Goal: Task Accomplishment & Management: Complete application form

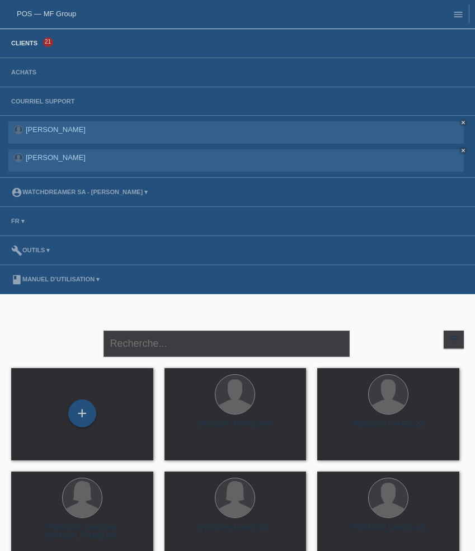
click at [27, 42] on link "Clients" at bounding box center [24, 43] width 37 height 7
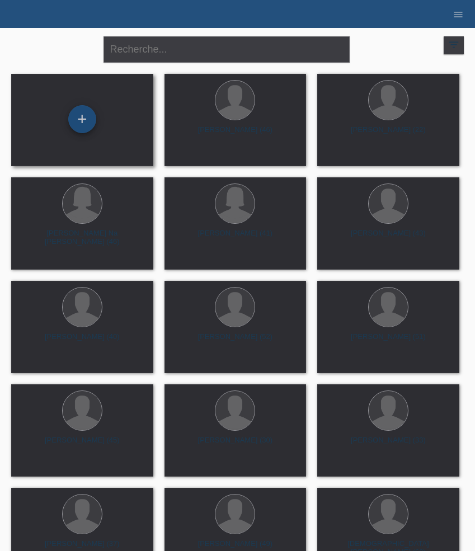
click at [83, 126] on div "+" at bounding box center [82, 119] width 28 height 28
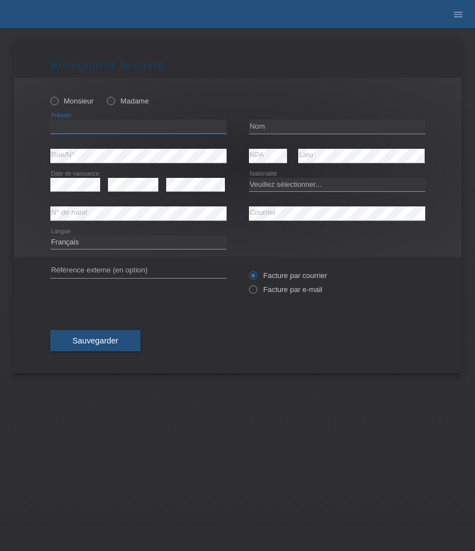
click at [94, 129] on input "text" at bounding box center [138, 127] width 176 height 14
paste input "[PERSON_NAME]"
type input "[PERSON_NAME]"
click at [116, 100] on label "Madame" at bounding box center [128, 101] width 42 height 8
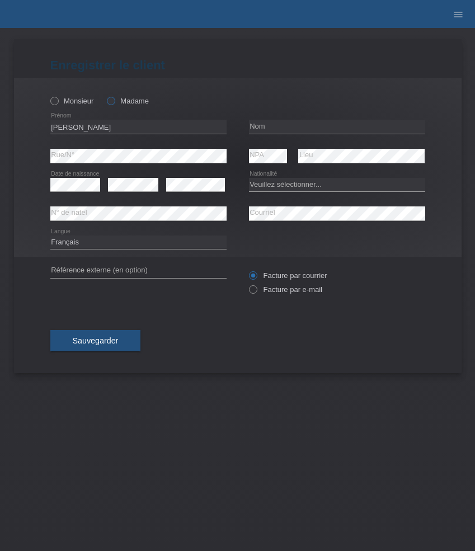
click at [114, 100] on input "Madame" at bounding box center [110, 100] width 7 height 7
radio input "true"
click at [284, 127] on input "text" at bounding box center [337, 127] width 176 height 14
paste input "Kenkalite"
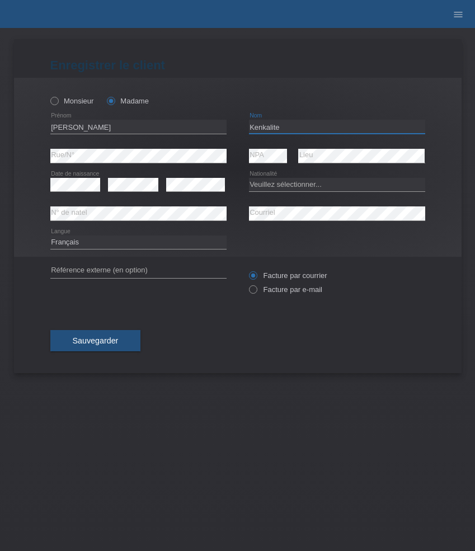
type input "Kenkalite"
click at [270, 188] on select "Veuillez sélectionner... Suisse Allemagne Autriche Liechtenstein ------------ A…" at bounding box center [337, 184] width 176 height 13
select select "CH"
click at [249, 178] on select "Veuillez sélectionner... Suisse Allemagne Autriche Liechtenstein ------------ A…" at bounding box center [337, 184] width 176 height 13
click at [277, 286] on label "Facture par e-mail" at bounding box center [285, 289] width 73 height 8
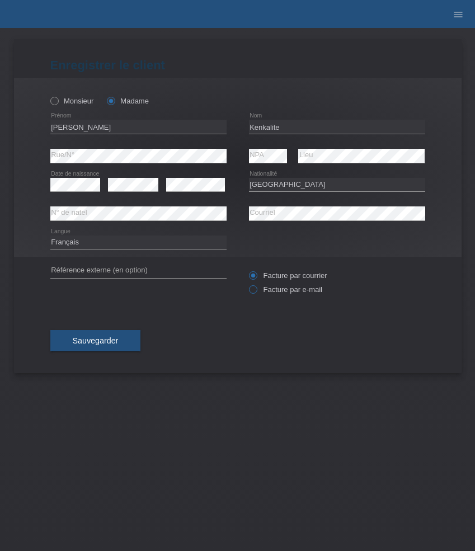
click at [256, 286] on input "Facture par e-mail" at bounding box center [252, 292] width 7 height 14
radio input "true"
click at [112, 335] on button "Sauvegarder" at bounding box center [95, 340] width 91 height 21
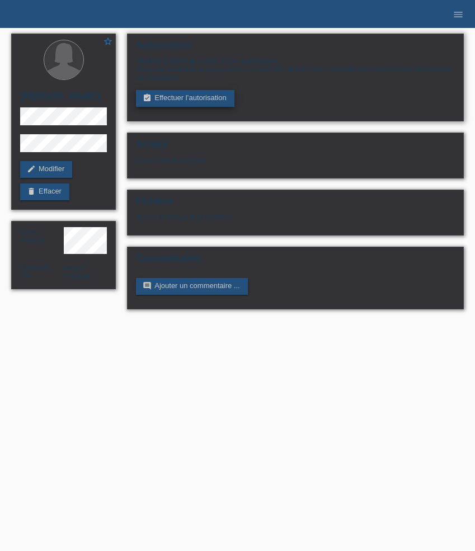
click at [198, 97] on link "assignment_turned_in Effectuer l’autorisation" at bounding box center [185, 98] width 98 height 17
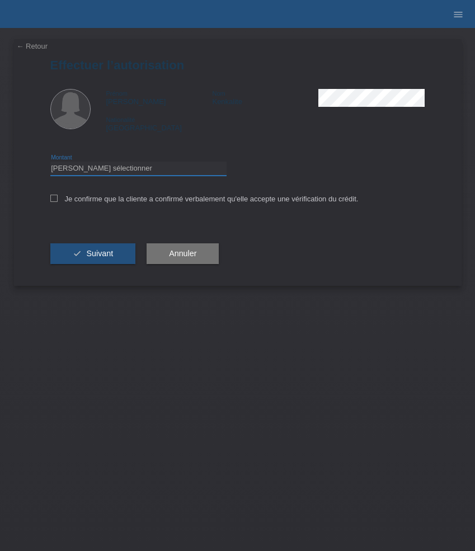
click at [164, 168] on select "Veuillez sélectionner CHF 1.00 - CHF 499.00 CHF 500.00 - CHF 1'999.00 CHF 2'000…" at bounding box center [138, 168] width 176 height 13
select select "3"
click at [50, 163] on select "Veuillez sélectionner CHF 1.00 - CHF 499.00 CHF 500.00 - CHF 1'999.00 CHF 2'000…" at bounding box center [138, 168] width 176 height 13
click at [154, 203] on label "Je confirme que la cliente a confirmé verbalement qu'elle accepte une vérificat…" at bounding box center [204, 199] width 308 height 8
click at [58, 202] on input "Je confirme que la cliente a confirmé verbalement qu'elle accepte une vérificat…" at bounding box center [53, 198] width 7 height 7
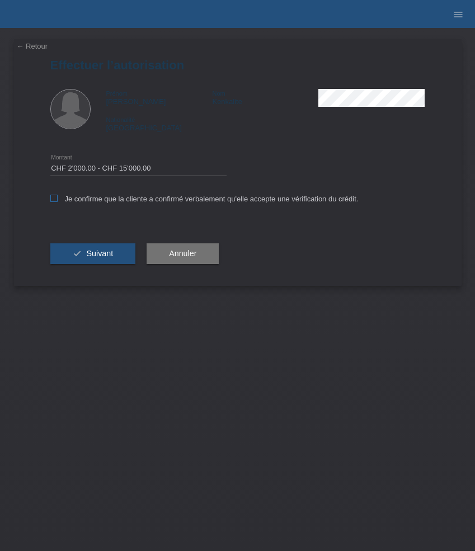
checkbox input "true"
click at [107, 253] on span "Suivant" at bounding box center [99, 253] width 27 height 9
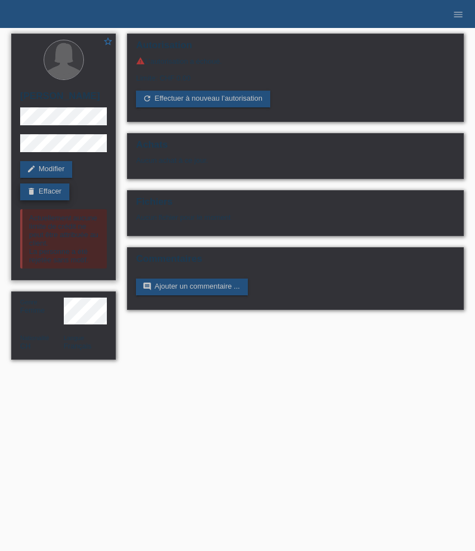
click at [53, 187] on link "delete Effacer" at bounding box center [44, 191] width 49 height 17
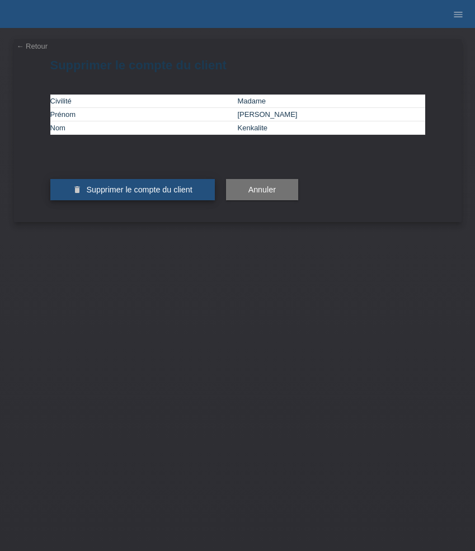
click at [135, 194] on span "Supprimer le compte du client" at bounding box center [139, 189] width 106 height 9
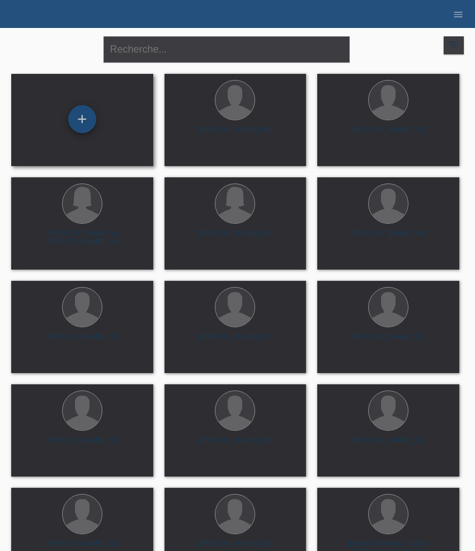
click at [87, 119] on div "+" at bounding box center [82, 119] width 28 height 28
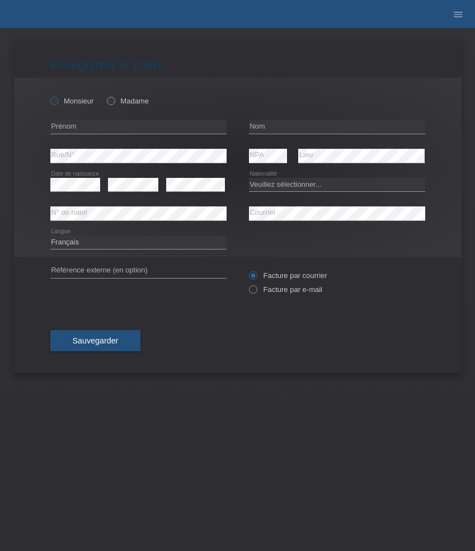
click at [81, 105] on label "Monsieur" at bounding box center [72, 101] width 44 height 8
click at [58, 104] on input "Monsieur" at bounding box center [53, 100] width 7 height 7
radio input "true"
click at [103, 132] on input "text" at bounding box center [138, 127] width 176 height 14
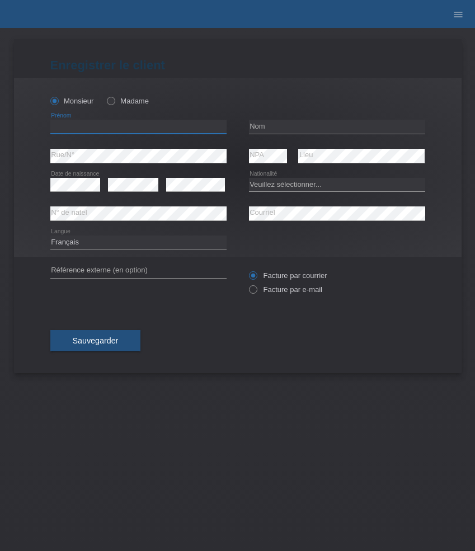
paste input "Nicolas"
type input "Nicolas"
click at [278, 120] on input "text" at bounding box center [337, 127] width 176 height 14
paste input "Ioannou"
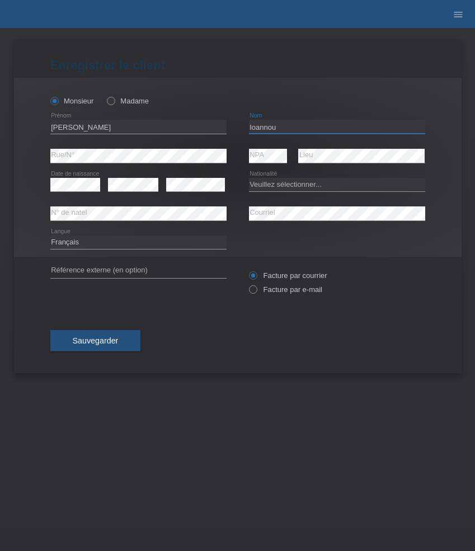
type input "Ioannou"
click at [273, 179] on select "Veuillez sélectionner... Suisse Allemagne Autriche Liechtenstein ------------ A…" at bounding box center [337, 184] width 176 height 13
select select "CH"
click at [249, 178] on select "Veuillez sélectionner... Suisse Allemagne Autriche Liechtenstein ------------ A…" at bounding box center [337, 184] width 176 height 13
click at [176, 245] on select "Deutsch Français Italiano English" at bounding box center [138, 241] width 176 height 13
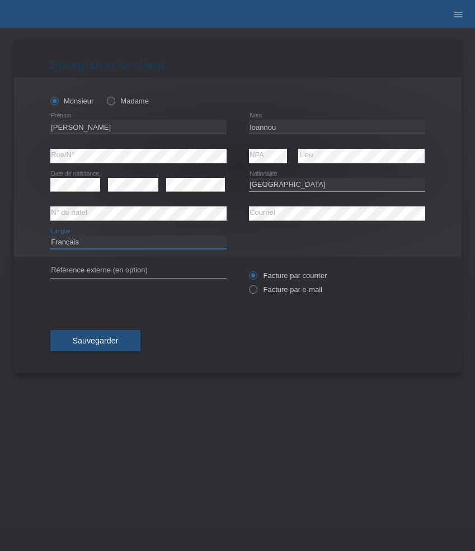
select select "de"
click at [50, 235] on select "Deutsch Français Italiano English" at bounding box center [138, 241] width 176 height 13
click at [274, 292] on label "Facture par e-mail" at bounding box center [285, 289] width 73 height 8
click at [256, 292] on input "Facture par e-mail" at bounding box center [252, 292] width 7 height 14
radio input "true"
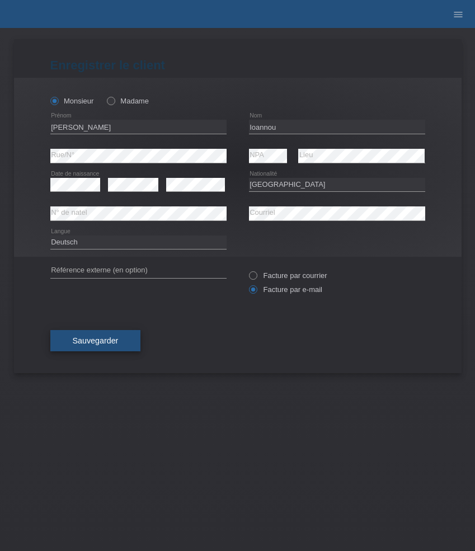
click at [120, 336] on button "Sauvegarder" at bounding box center [95, 340] width 91 height 21
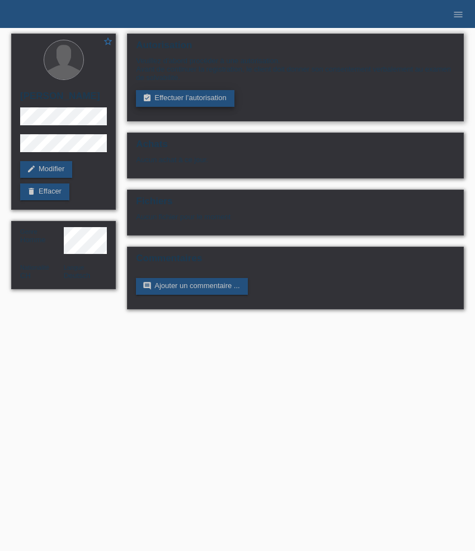
click at [188, 101] on link "assignment_turned_in Effectuer l’autorisation" at bounding box center [185, 98] width 98 height 17
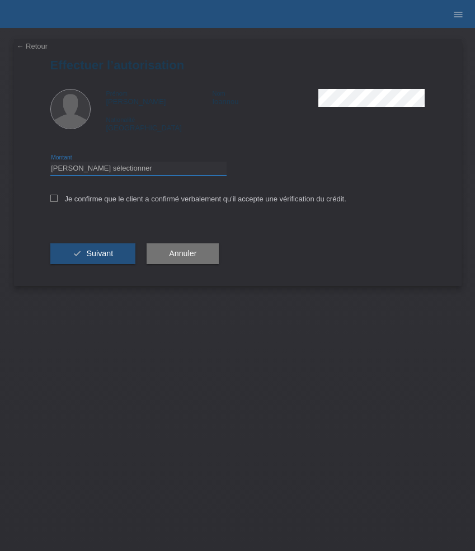
click at [158, 169] on select "Veuillez sélectionner CHF 1.00 - CHF 499.00 CHF 500.00 - CHF 1'999.00 CHF 2'000…" at bounding box center [138, 168] width 176 height 13
select select "3"
click at [50, 163] on select "Veuillez sélectionner CHF 1.00 - CHF 499.00 CHF 500.00 - CHF 1'999.00 CHF 2'000…" at bounding box center [138, 168] width 176 height 13
click at [175, 200] on label "Je confirme que le client a confirmé verbalement qu'il accepte une vérification…" at bounding box center [198, 199] width 296 height 8
click at [58, 200] on input "Je confirme que le client a confirmé verbalement qu'il accepte une vérification…" at bounding box center [53, 198] width 7 height 7
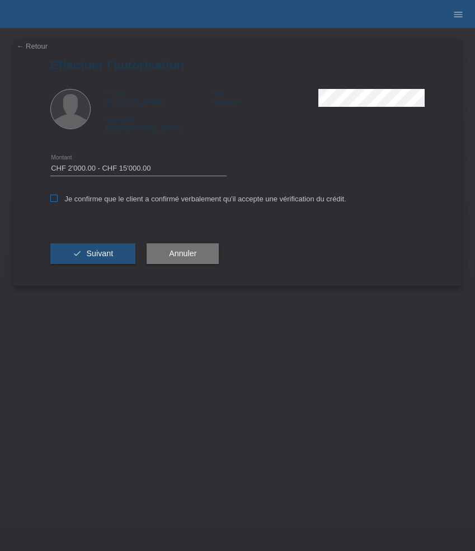
checkbox input "true"
click at [92, 254] on span "Suivant" at bounding box center [99, 253] width 27 height 9
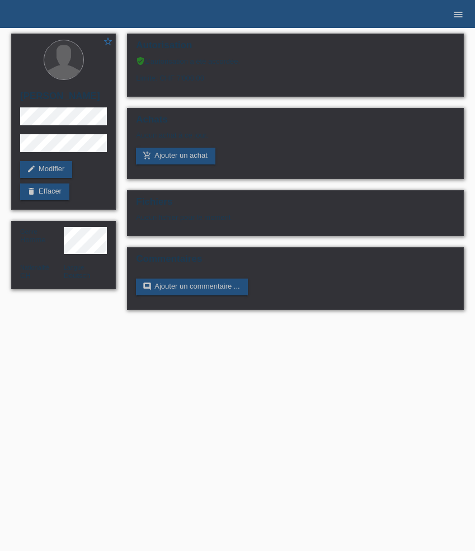
click at [456, 13] on icon "menu" at bounding box center [457, 14] width 11 height 11
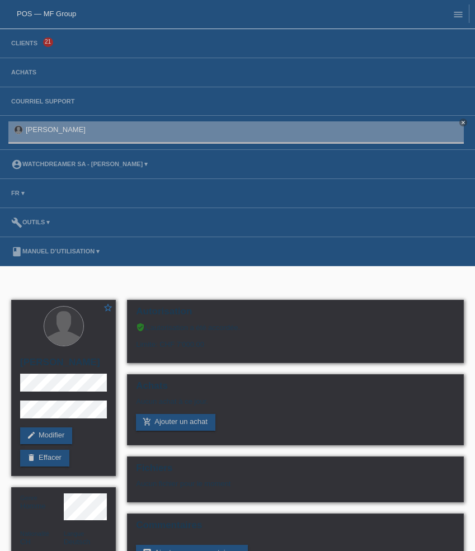
click at [34, 37] on li "Clients 21" at bounding box center [237, 43] width 475 height 29
click at [32, 42] on link "Clients" at bounding box center [24, 43] width 37 height 7
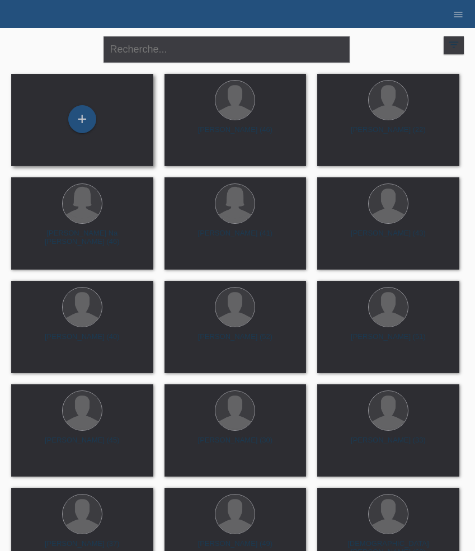
click at [67, 117] on div "+" at bounding box center [82, 120] width 124 height 30
click at [78, 121] on div "+" at bounding box center [82, 119] width 28 height 28
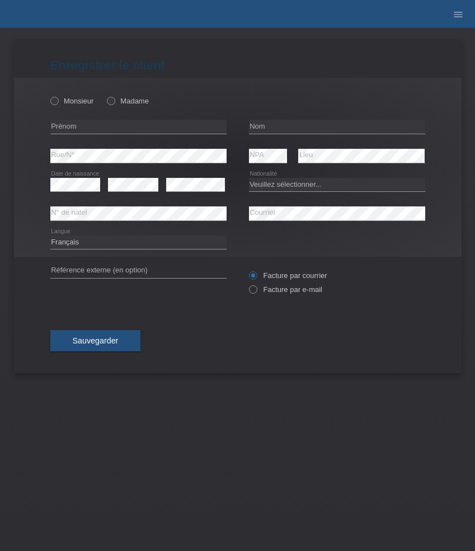
click at [124, 134] on icon at bounding box center [138, 134] width 176 height 1
click at [118, 131] on input "text" at bounding box center [138, 127] width 176 height 14
paste input "Anna Karolina"
type input "Anna Karolina"
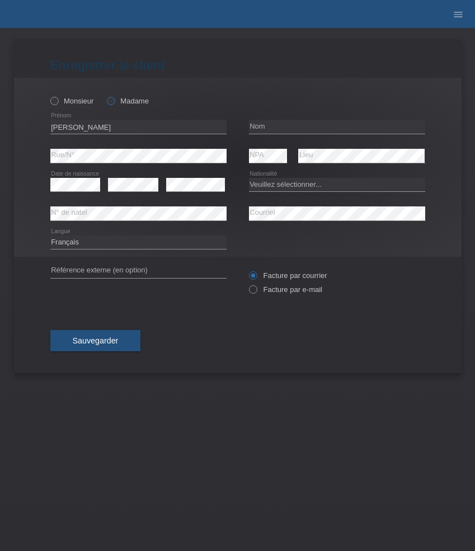
click at [125, 105] on label "Madame" at bounding box center [128, 101] width 42 height 8
click at [114, 104] on input "Madame" at bounding box center [110, 100] width 7 height 7
radio input "true"
click at [299, 125] on input "text" at bounding box center [337, 127] width 176 height 14
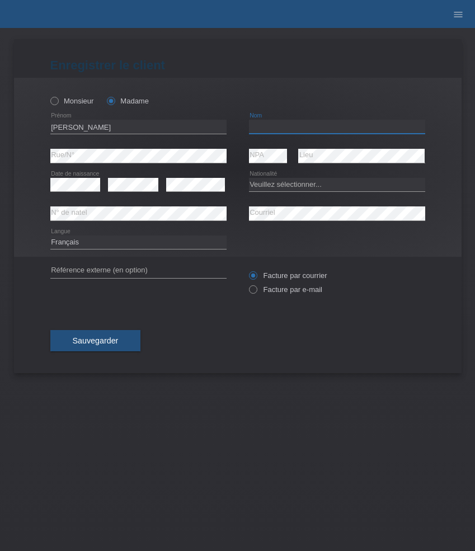
paste input "Nowacka"
type input "Nowacka"
click at [189, 175] on div "error" at bounding box center [195, 185] width 59 height 29
click at [285, 187] on select "Veuillez sélectionner... Suisse Allemagne Autriche Liechtenstein ------------ A…" at bounding box center [337, 184] width 176 height 13
select select "PL"
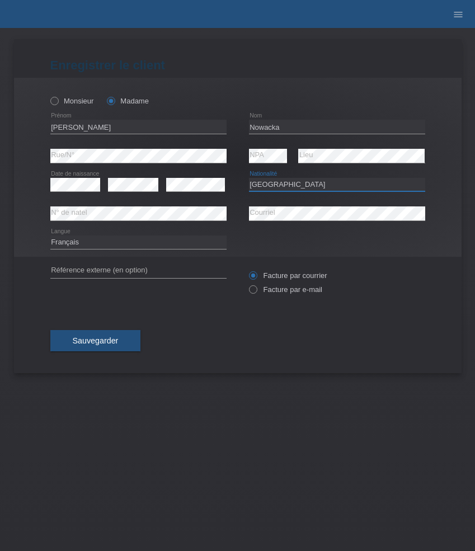
click at [249, 178] on select "Veuillez sélectionner... Suisse Allemagne Autriche Liechtenstein ------------ A…" at bounding box center [337, 184] width 176 height 13
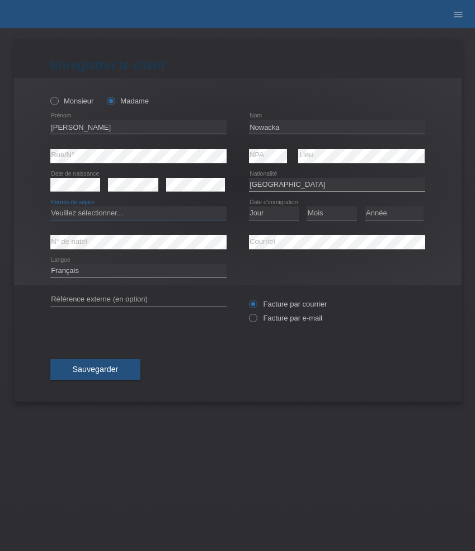
click at [157, 212] on select "Veuillez sélectionner... C B B - Statut de réfugié Autre" at bounding box center [138, 212] width 176 height 13
select select "B"
click at [50, 207] on select "Veuillez sélectionner... C B B - Statut de réfugié Autre" at bounding box center [138, 212] width 176 height 13
click at [270, 210] on select "Jour 01 02 03 04 05 06 07 08 09 10 11" at bounding box center [274, 212] width 50 height 13
select select "30"
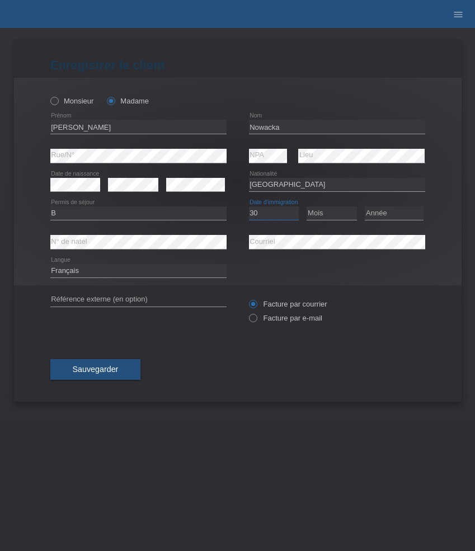
click at [249, 207] on select "Jour 01 02 03 04 05 06 07 08 09 10 11" at bounding box center [274, 212] width 50 height 13
click at [328, 214] on select "Mois 01 02 03 04 05 06 07 08 09 10 11" at bounding box center [331, 212] width 50 height 13
select select "07"
click at [306, 207] on select "Mois 01 02 03 04 05 06 07 08 09 10 11" at bounding box center [331, 212] width 50 height 13
click at [384, 220] on icon at bounding box center [393, 220] width 59 height 1
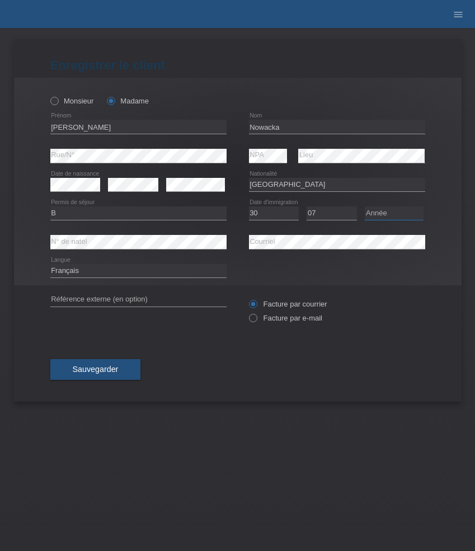
click at [385, 213] on select "Année 2025 2024 2023 2022 2021 2020 2019 2018 2017 2016 2015 2014 2013 2012 201…" at bounding box center [393, 212] width 59 height 13
select select "2021"
click at [364, 207] on select "Année 2025 2024 2023 2022 2021 2020 2019 2018 2017 2016 2015 2014 2013 2012 201…" at bounding box center [393, 212] width 59 height 13
click at [180, 271] on select "Deutsch Français Italiano English" at bounding box center [138, 270] width 176 height 13
select select "de"
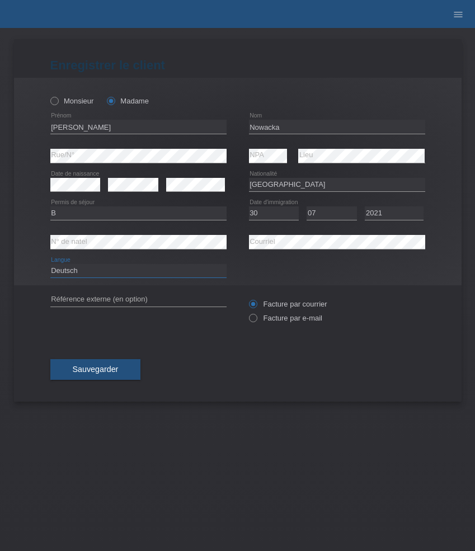
click at [50, 264] on select "Deutsch Français Italiano English" at bounding box center [138, 270] width 176 height 13
click at [281, 318] on label "Facture par e-mail" at bounding box center [285, 318] width 73 height 8
click at [256, 318] on input "Facture par e-mail" at bounding box center [252, 321] width 7 height 14
radio input "true"
click at [97, 370] on span "Sauvegarder" at bounding box center [96, 368] width 46 height 9
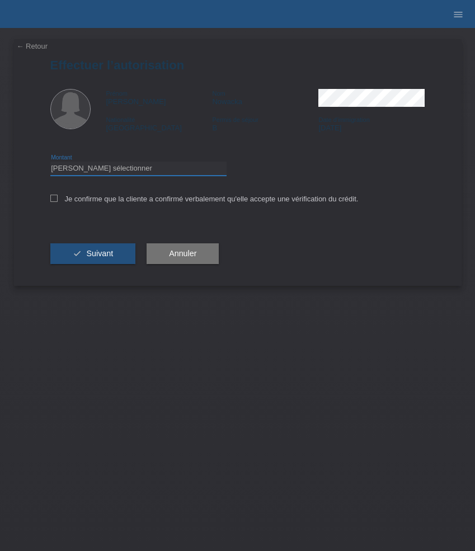
click at [136, 172] on select "Veuillez sélectionner CHF 1.00 - CHF 499.00 CHF 500.00 - CHF 1'999.00 CHF 2'000…" at bounding box center [138, 168] width 176 height 13
select select "3"
click at [50, 163] on select "Veuillez sélectionner CHF 1.00 - CHF 499.00 CHF 500.00 - CHF 1'999.00 CHF 2'000…" at bounding box center [138, 168] width 176 height 13
click at [139, 203] on label "Je confirme que la cliente a confirmé verbalement qu'elle accepte une vérificat…" at bounding box center [204, 199] width 308 height 8
click at [58, 202] on input "Je confirme que la cliente a confirmé verbalement qu'elle accepte une vérificat…" at bounding box center [53, 198] width 7 height 7
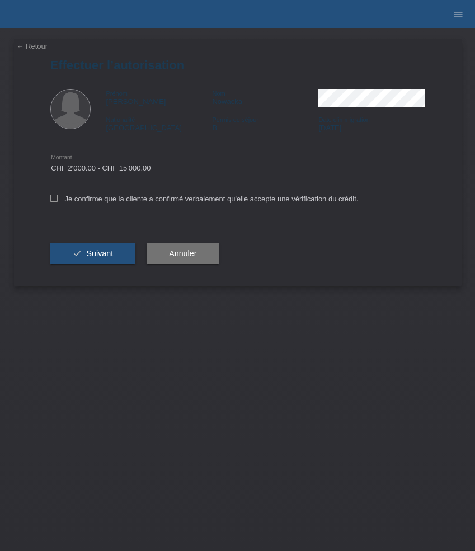
checkbox input "true"
click at [115, 251] on button "check Suivant" at bounding box center [93, 253] width 86 height 21
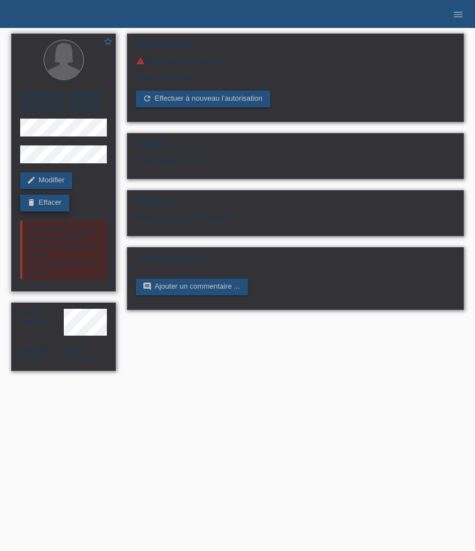
click at [51, 207] on link "delete Effacer" at bounding box center [44, 203] width 49 height 17
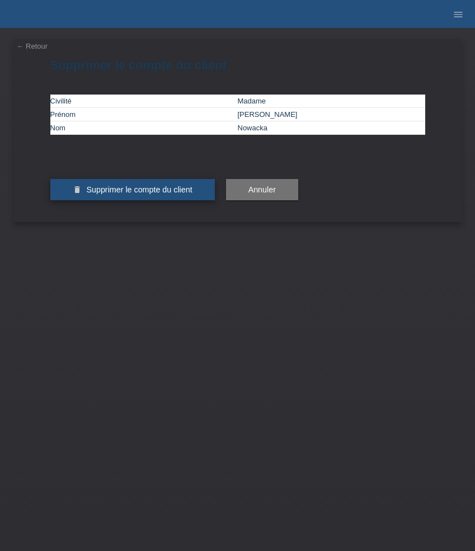
click at [145, 194] on span "Supprimer le compte du client" at bounding box center [139, 189] width 106 height 9
